Goal: Transaction & Acquisition: Subscribe to service/newsletter

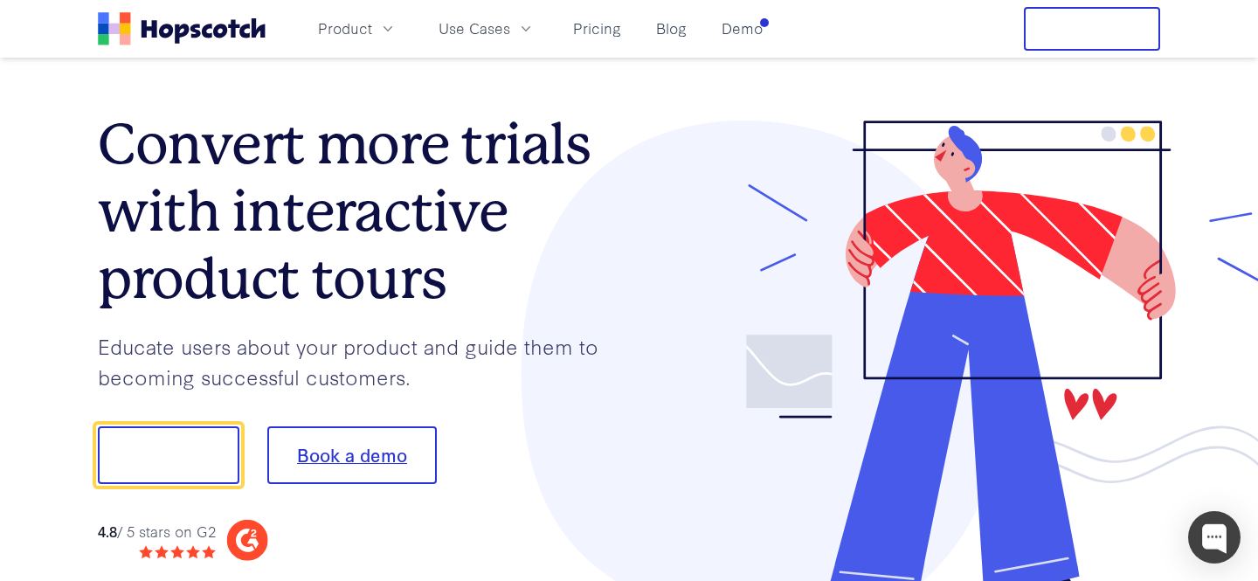
scroll to position [66, 0]
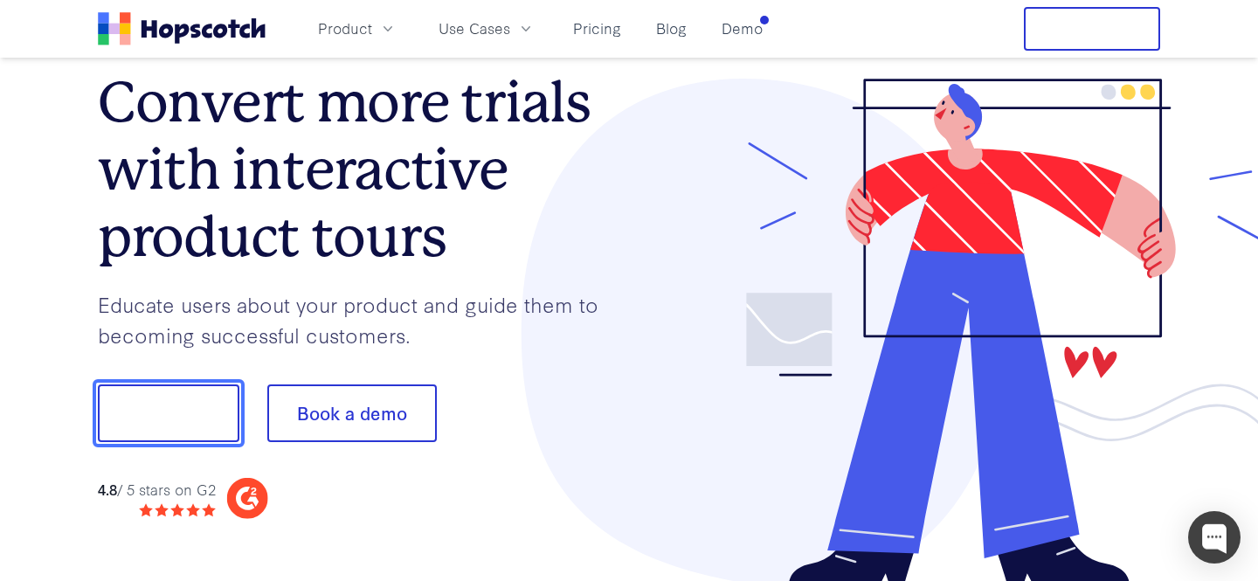
click at [174, 408] on button "Show me!" at bounding box center [169, 413] width 142 height 58
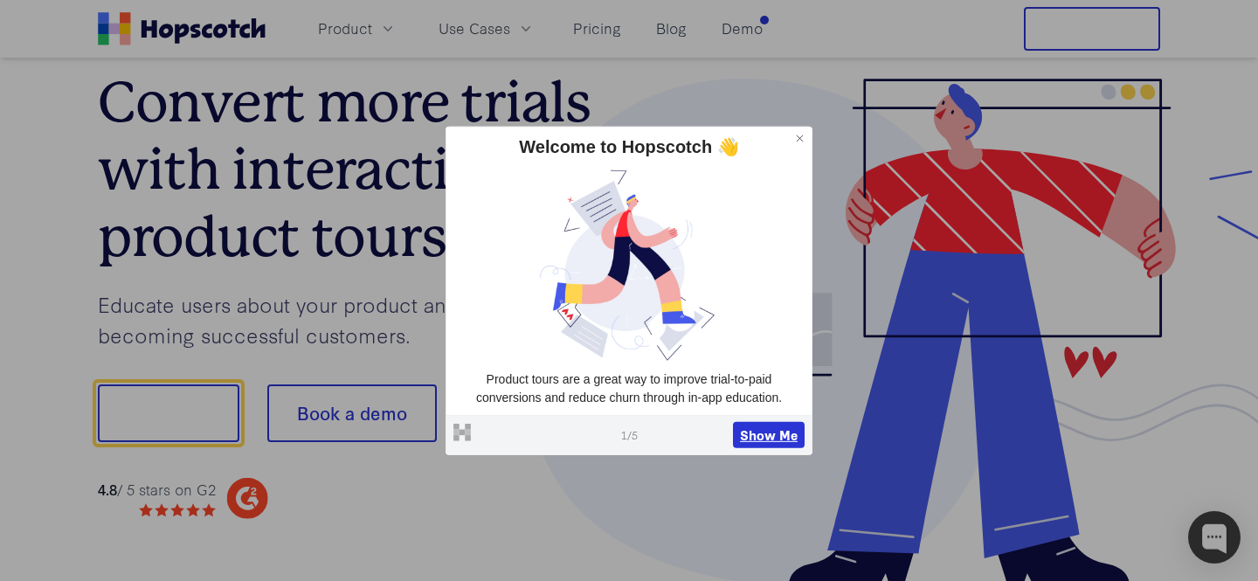
click at [781, 433] on button "Show Me" at bounding box center [769, 435] width 72 height 26
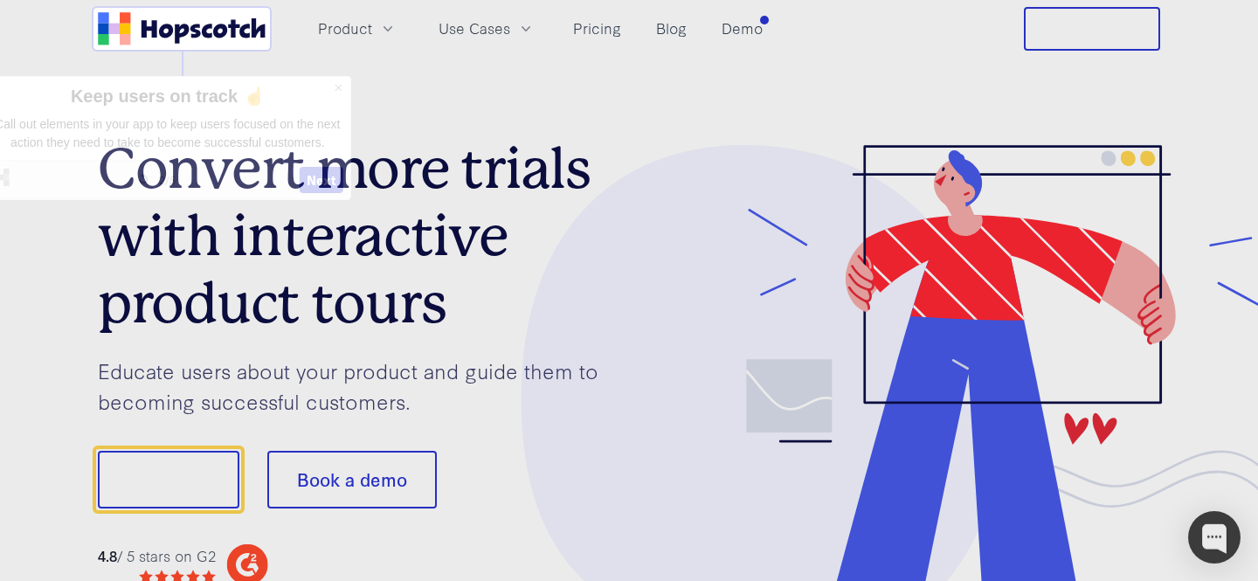
scroll to position [0, 0]
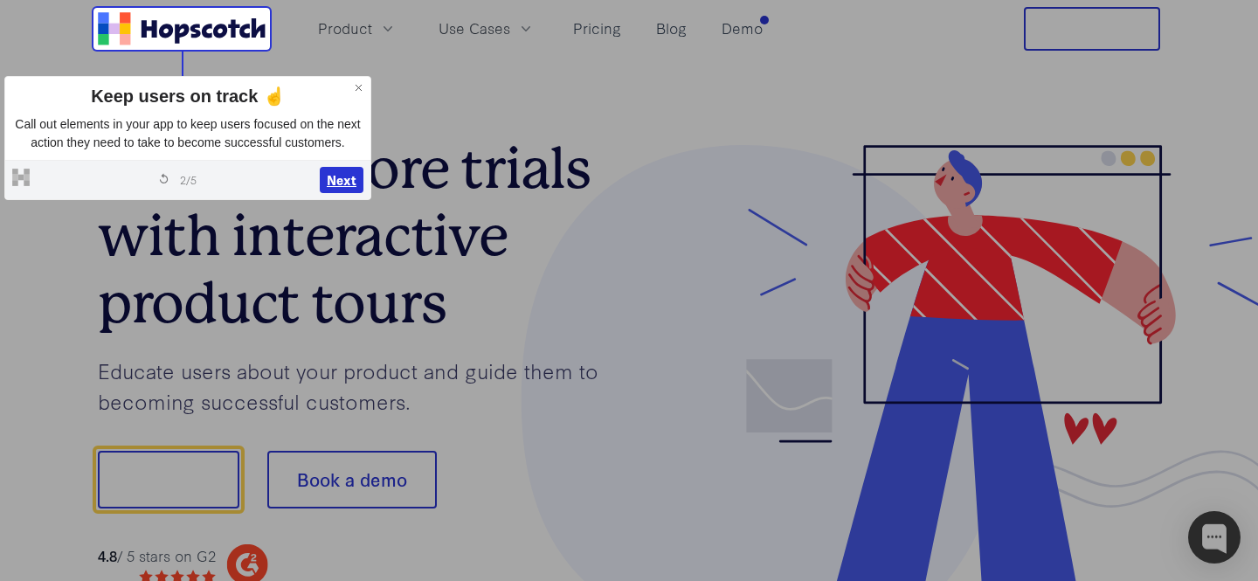
click at [340, 193] on button "Next" at bounding box center [342, 180] width 44 height 26
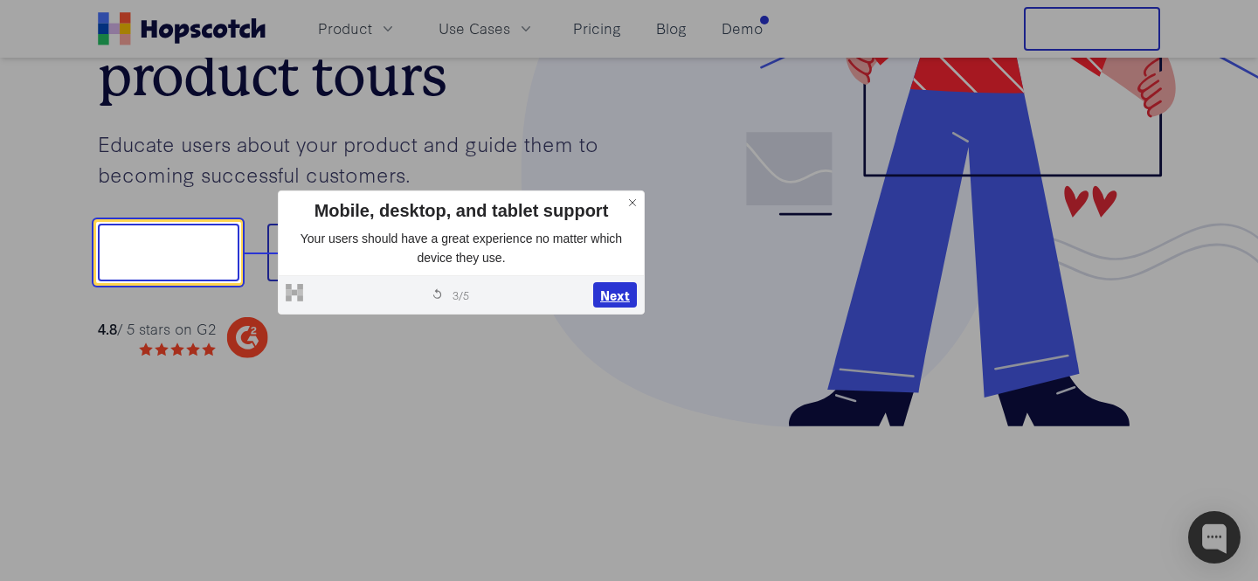
click at [625, 300] on button "Next" at bounding box center [615, 295] width 44 height 26
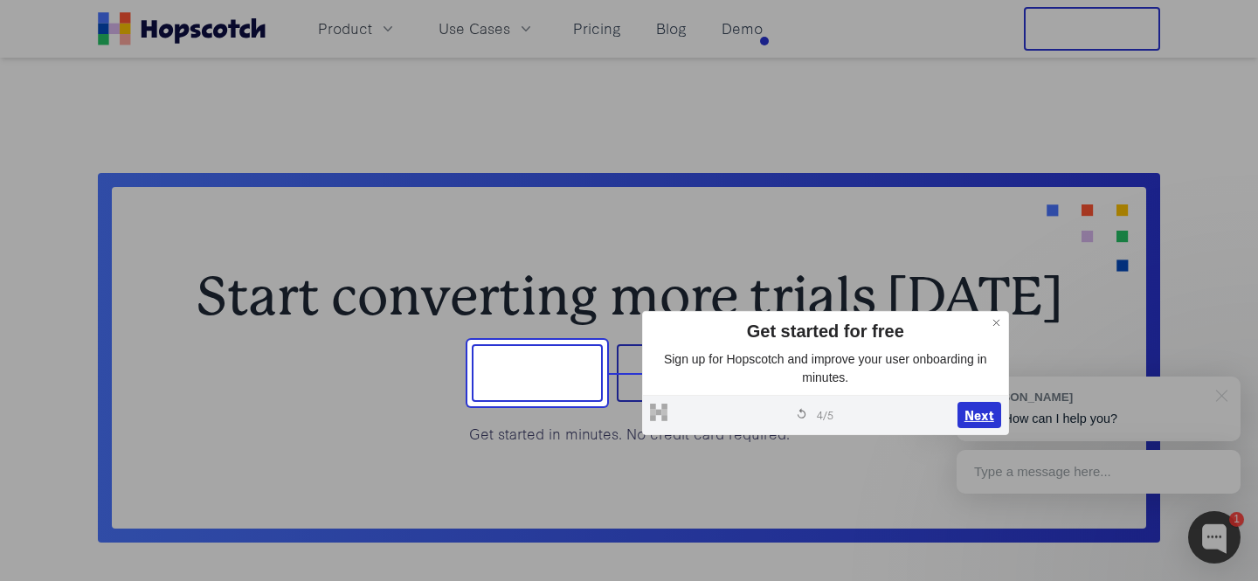
scroll to position [6963, 0]
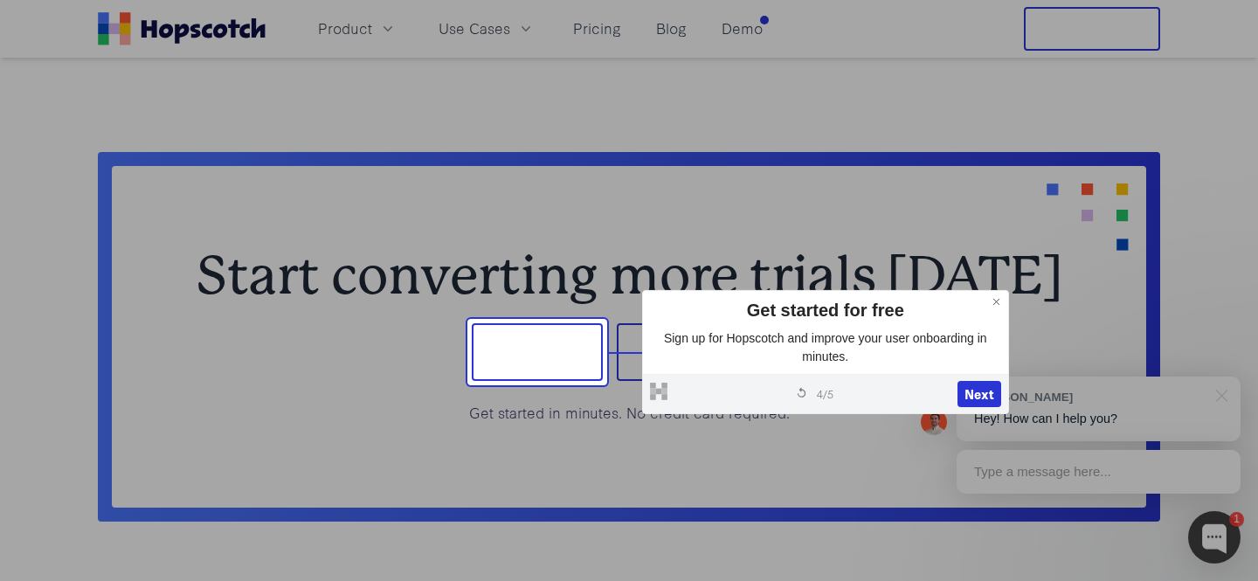
click at [534, 337] on button "Sign up" at bounding box center [537, 352] width 131 height 58
click at [994, 306] on icon at bounding box center [997, 302] width 12 height 12
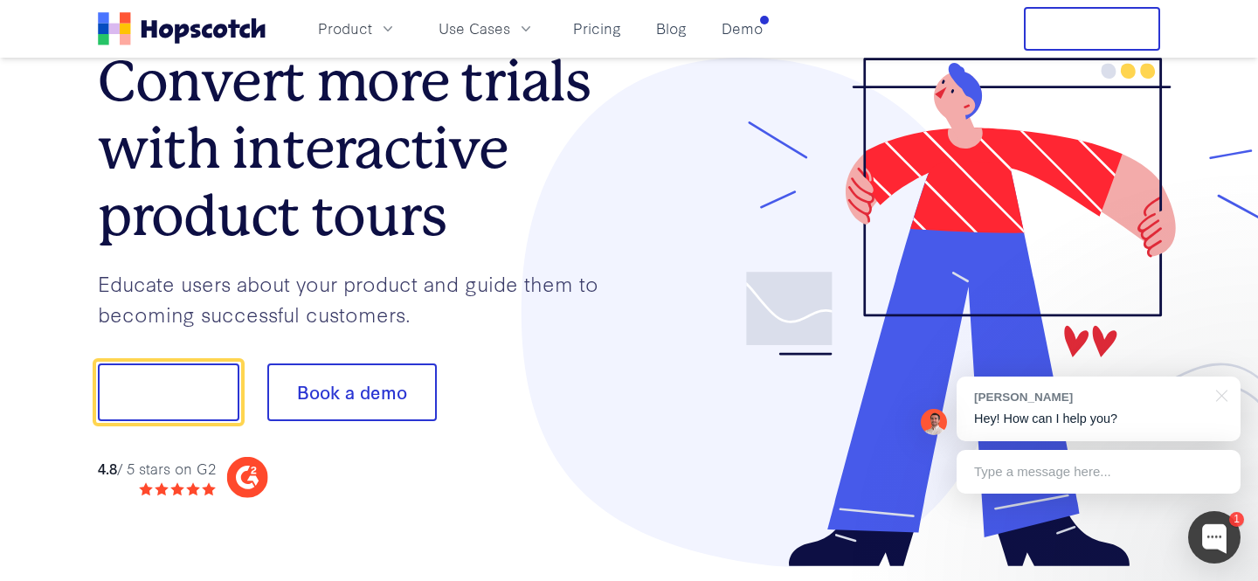
scroll to position [271, 0]
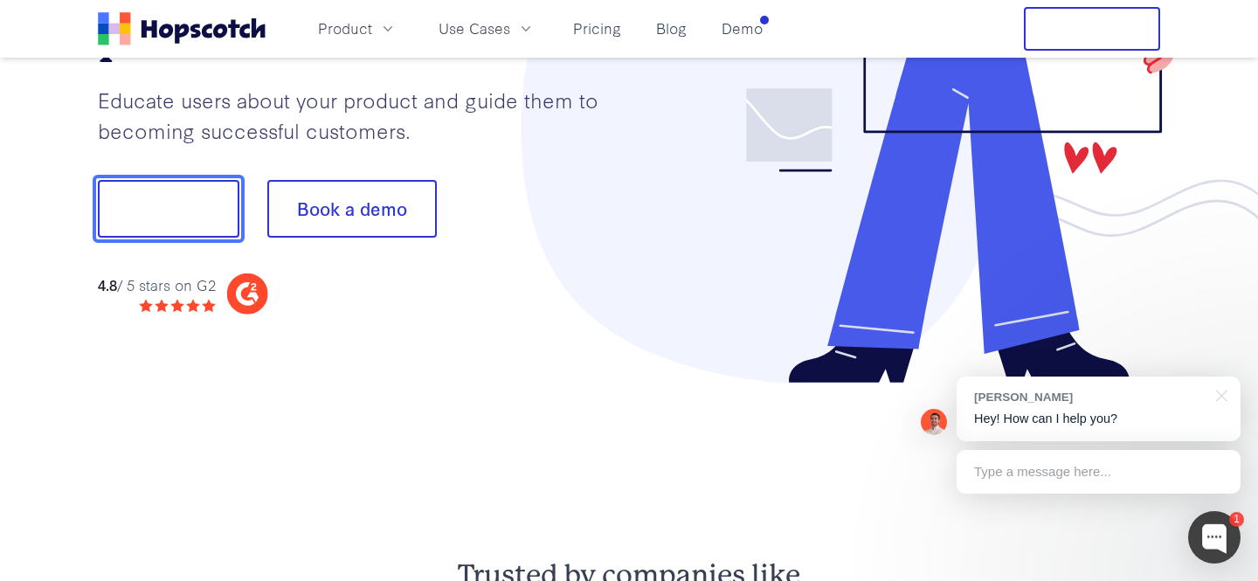
click at [188, 204] on button "Show me!" at bounding box center [169, 209] width 142 height 58
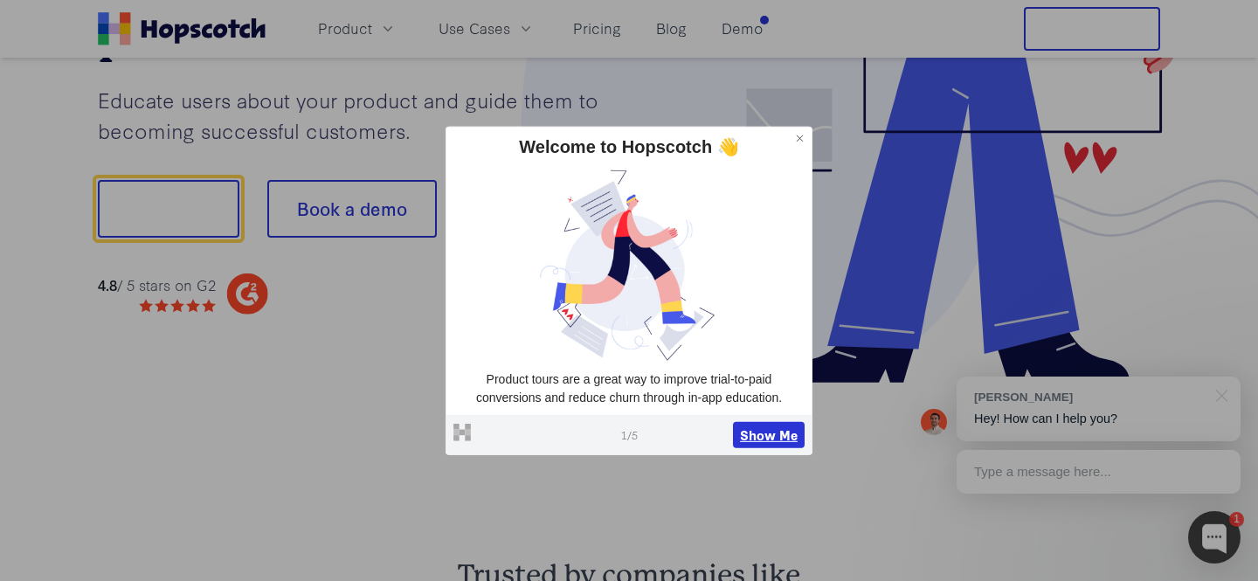
click at [781, 441] on button "Show Me" at bounding box center [769, 435] width 72 height 26
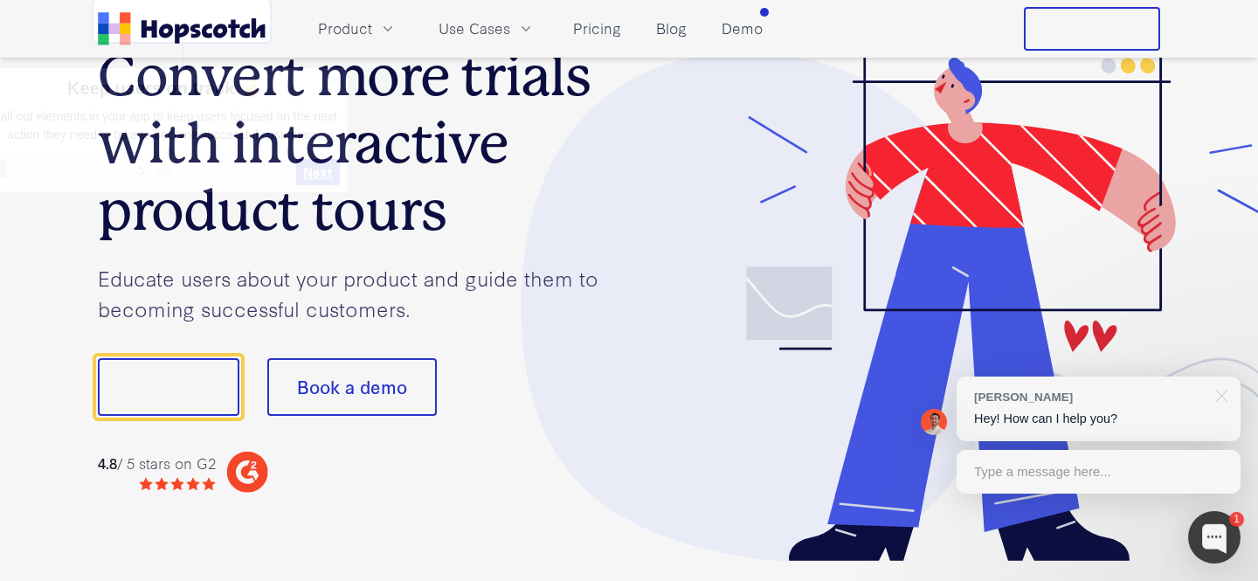
scroll to position [84, 0]
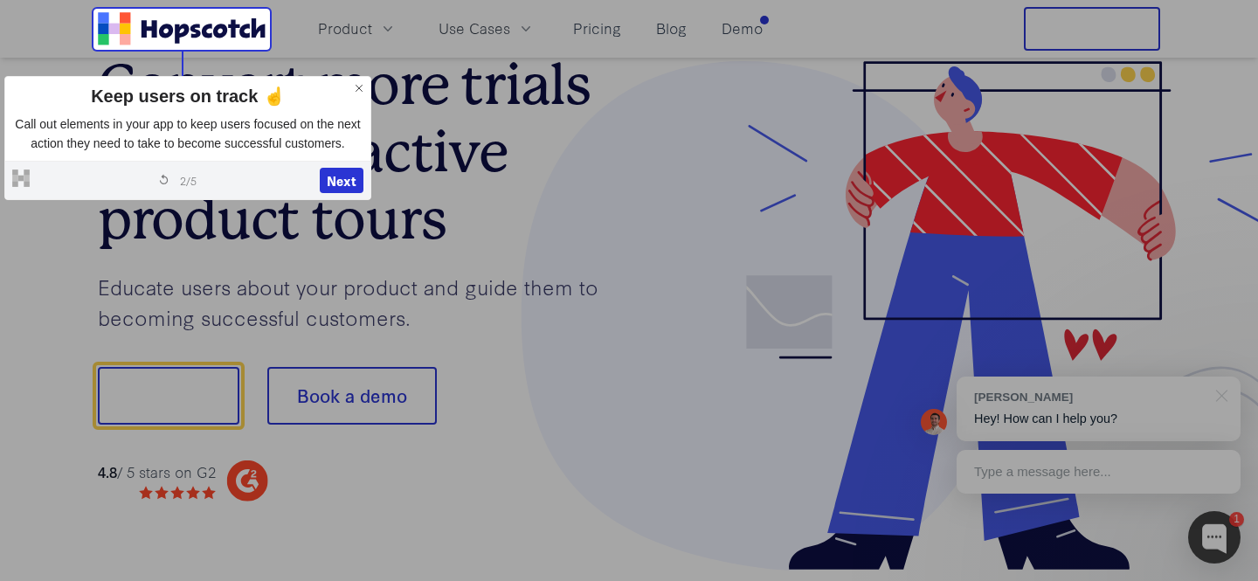
click at [360, 88] on icon at bounding box center [359, 89] width 6 height 6
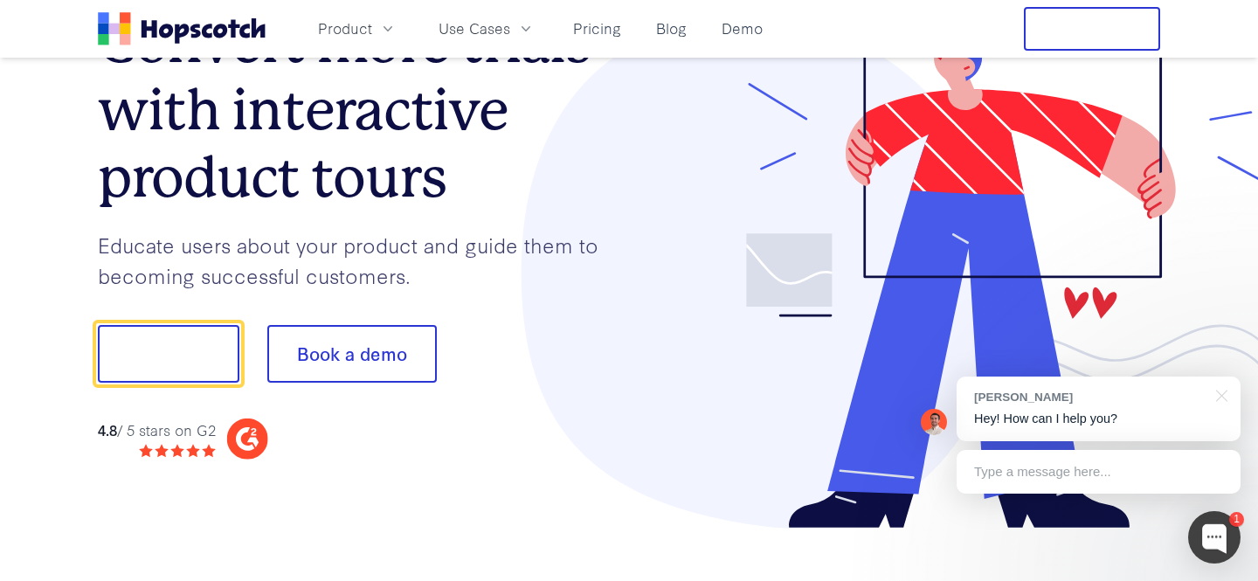
scroll to position [0, 0]
